Goal: Navigation & Orientation: Find specific page/section

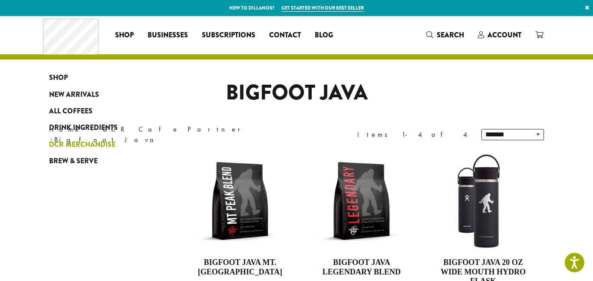
click at [84, 145] on span "DCR Merchandise" at bounding box center [82, 144] width 66 height 11
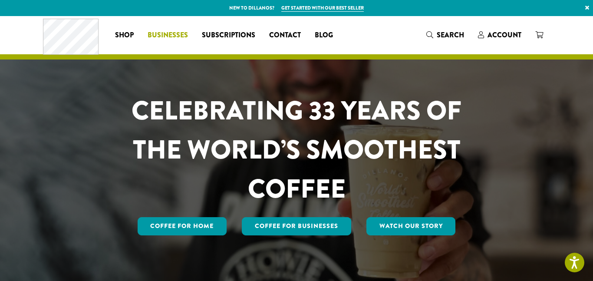
click at [166, 36] on span "Businesses" at bounding box center [168, 35] width 40 height 11
